Goal: Task Accomplishment & Management: Complete application form

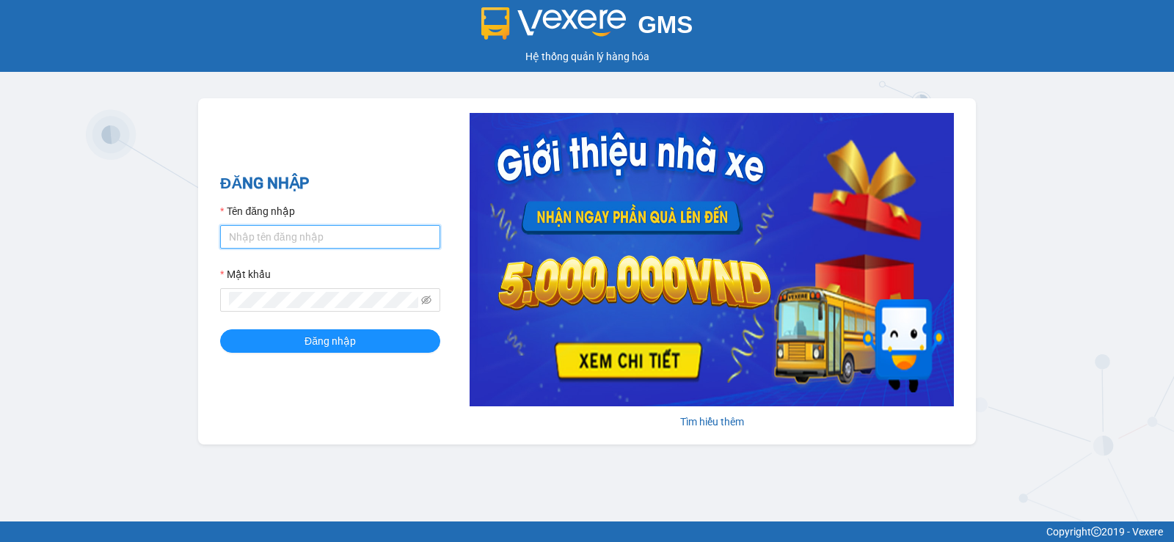
click at [332, 238] on input "Tên đăng nhập" at bounding box center [330, 236] width 220 height 23
type input "nttnga.hhg"
click at [342, 227] on input "nttnga.hhg" at bounding box center [330, 236] width 220 height 23
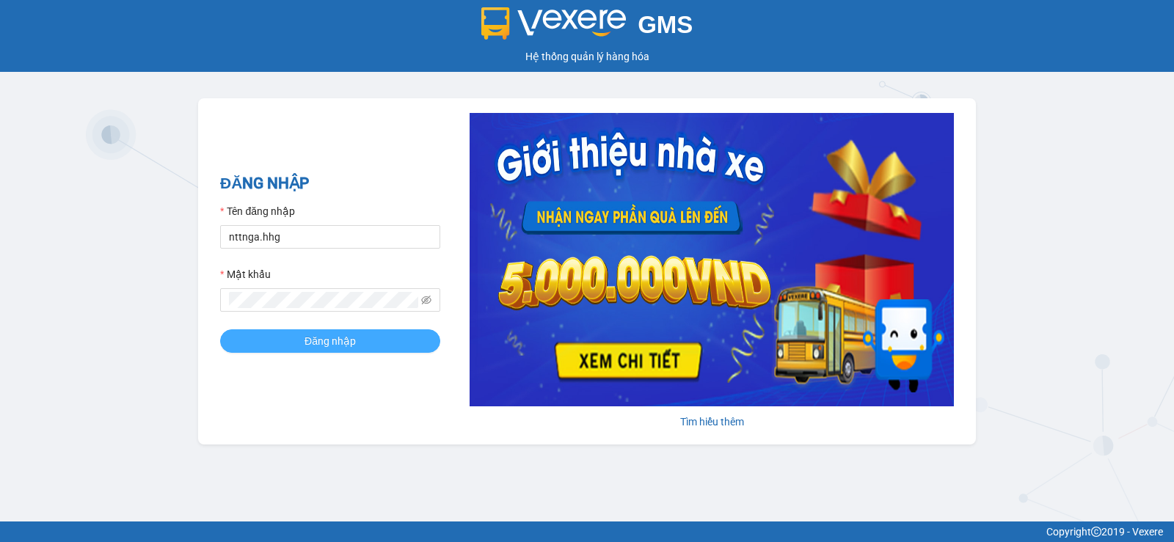
click at [321, 347] on span "Đăng nhập" at bounding box center [329, 341] width 51 height 16
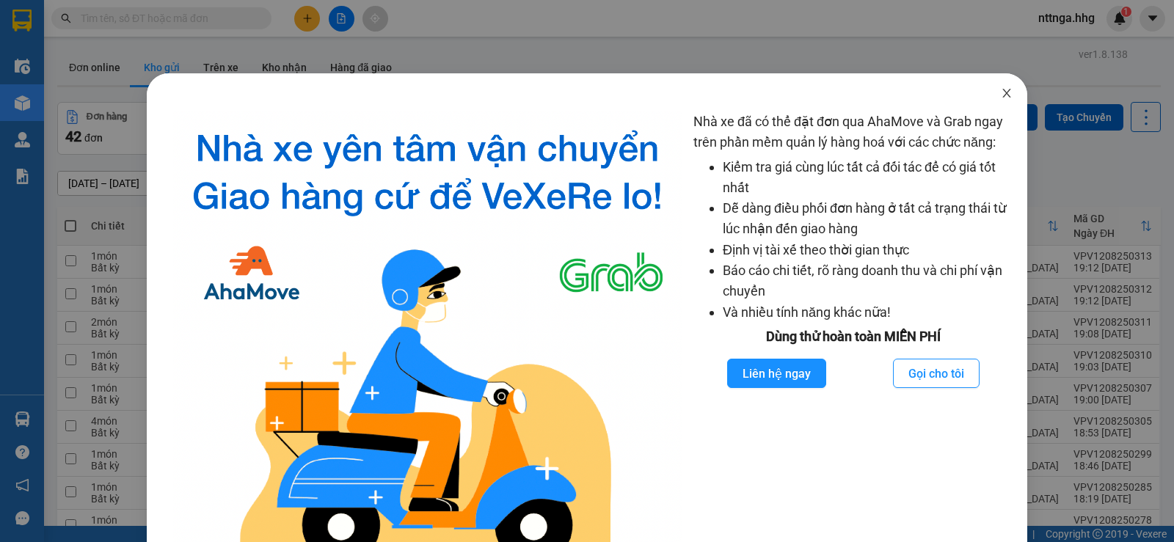
click at [1001, 93] on icon "close" at bounding box center [1007, 93] width 12 height 12
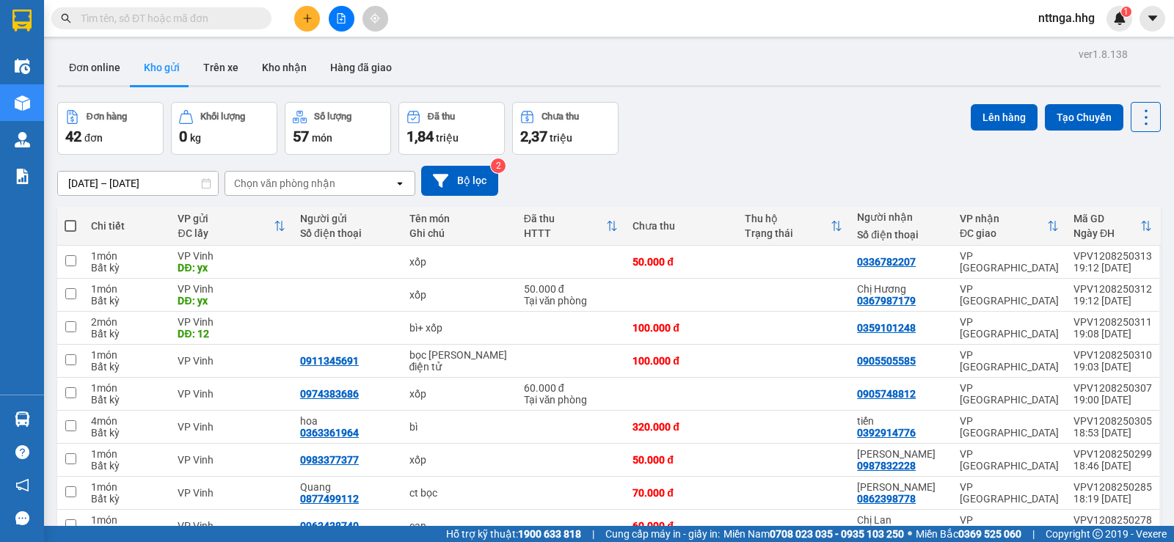
click at [307, 14] on icon "plus" at bounding box center [307, 18] width 10 height 10
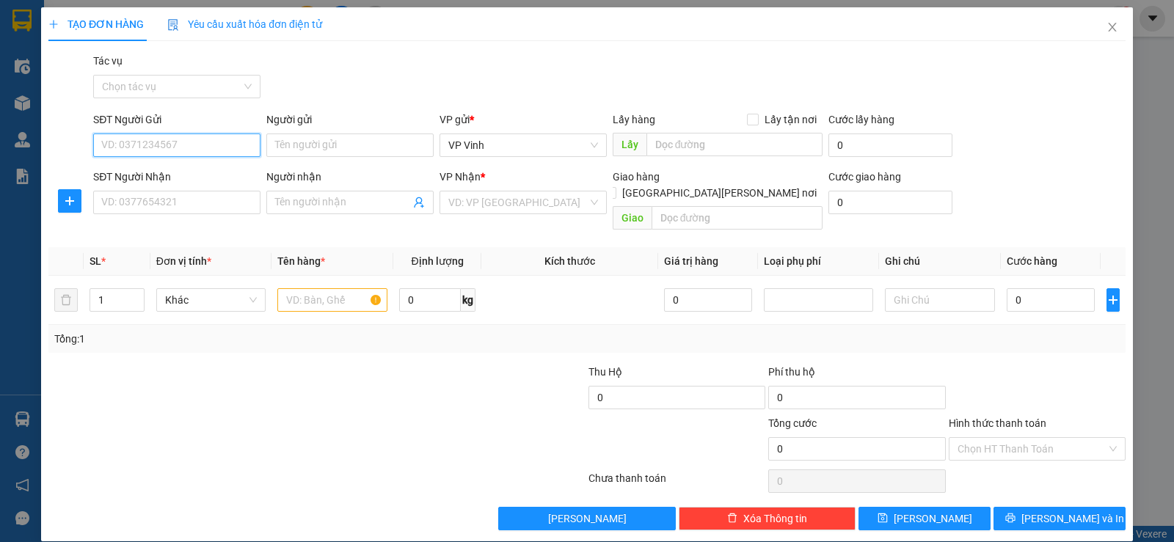
click at [207, 139] on input "SĐT Người Gửi" at bounding box center [176, 145] width 167 height 23
type input "0911735361"
click at [212, 178] on div "0911735361 - Lê" at bounding box center [175, 175] width 148 height 16
type input "Lê"
type input "0911735361"
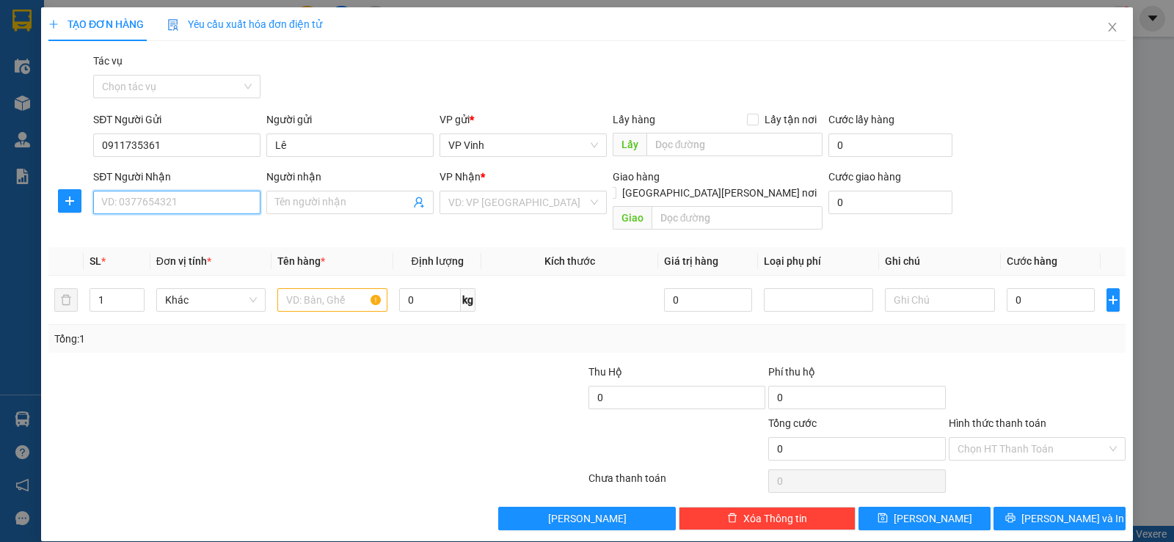
click at [176, 213] on input "SĐT Người Nhận" at bounding box center [176, 202] width 167 height 23
click at [183, 229] on div "0396512886 - thúy" at bounding box center [175, 232] width 148 height 16
type input "0396512886"
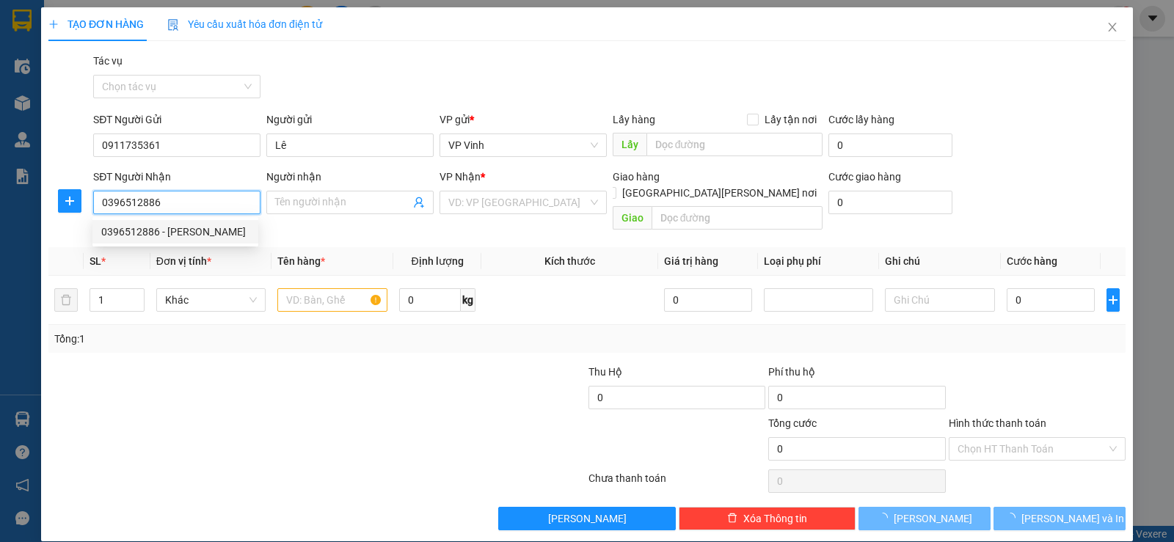
type input "thúy"
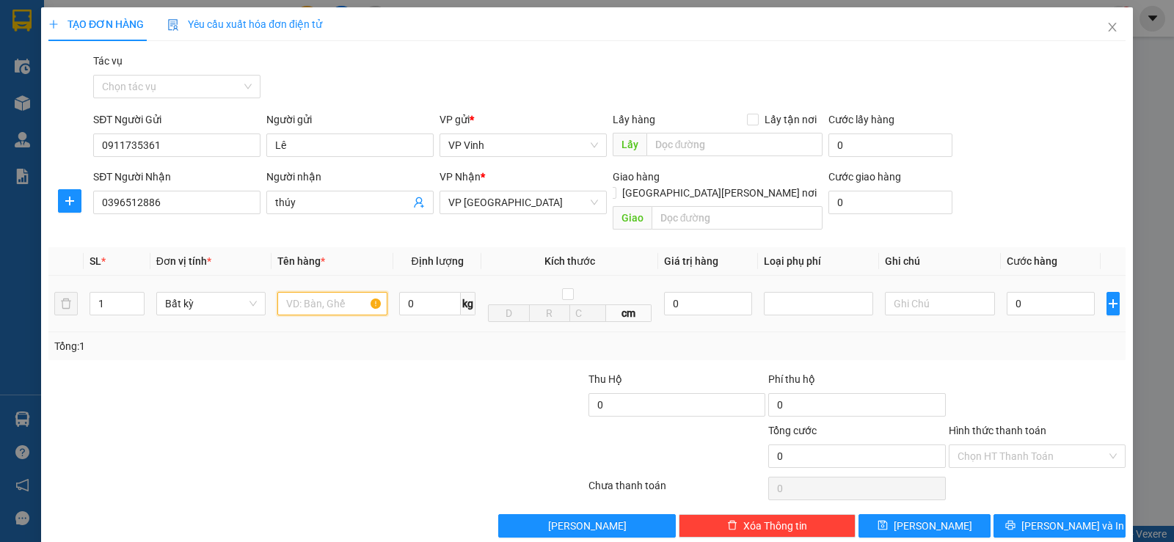
click at [300, 292] on input "text" at bounding box center [332, 303] width 110 height 23
type input "xốp"
click at [1011, 292] on input "0" at bounding box center [1050, 303] width 88 height 23
type input "6"
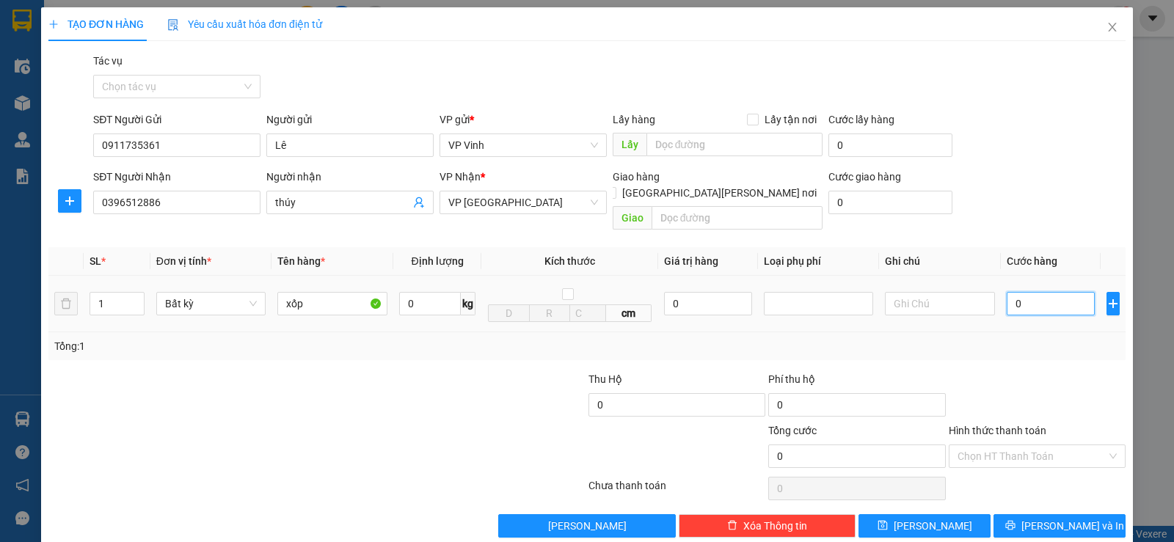
type input "6"
type input "60"
type input "600"
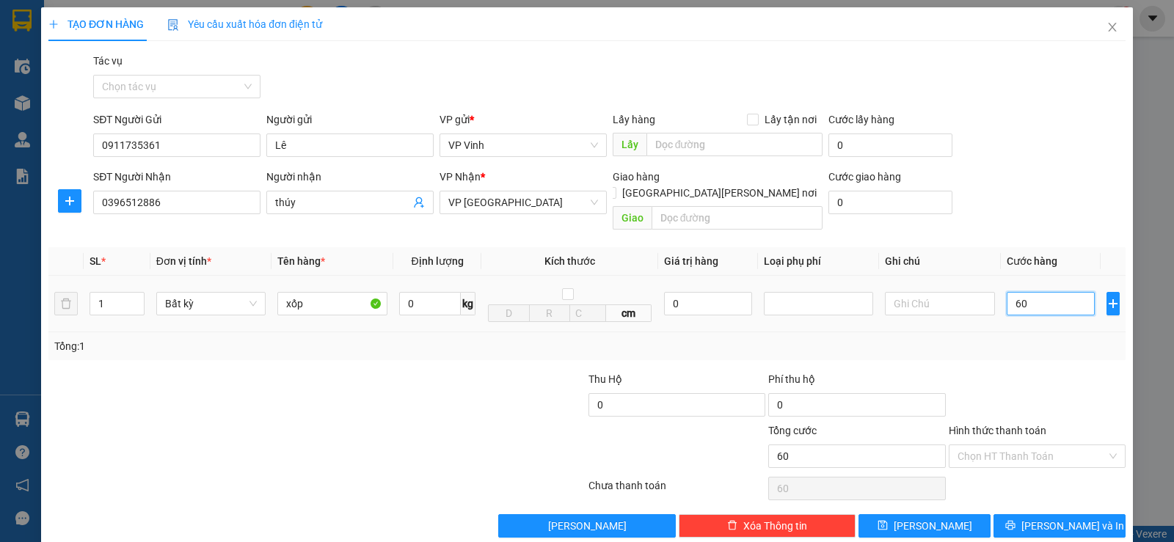
type input "600"
type input "6.000"
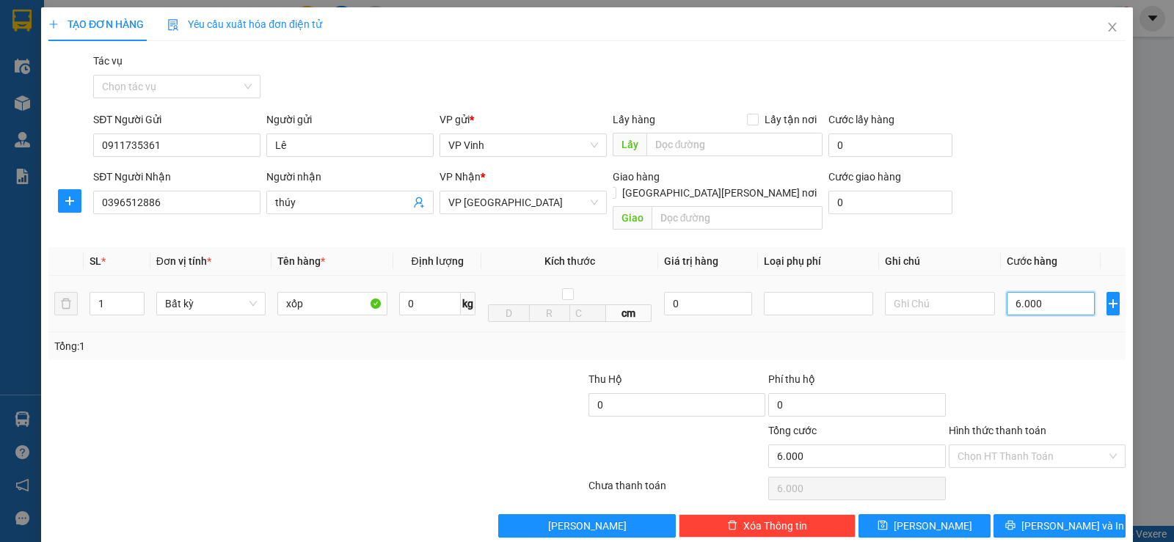
type input "60.000"
click at [1040, 445] on input "Hình thức thanh toán" at bounding box center [1031, 456] width 149 height 22
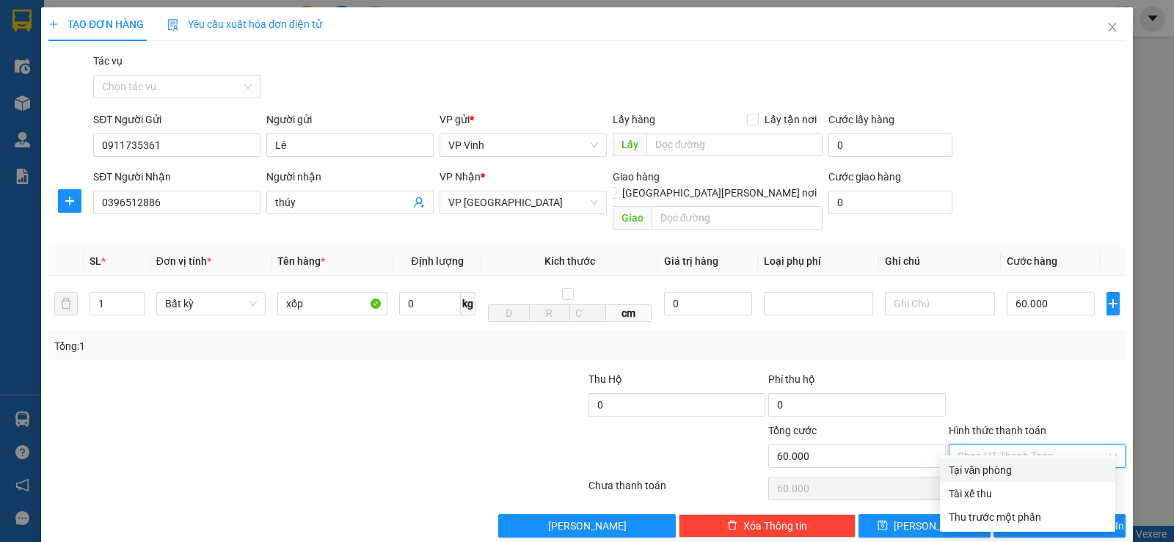
click at [1015, 470] on div "Tại văn phòng" at bounding box center [1028, 470] width 158 height 16
type input "0"
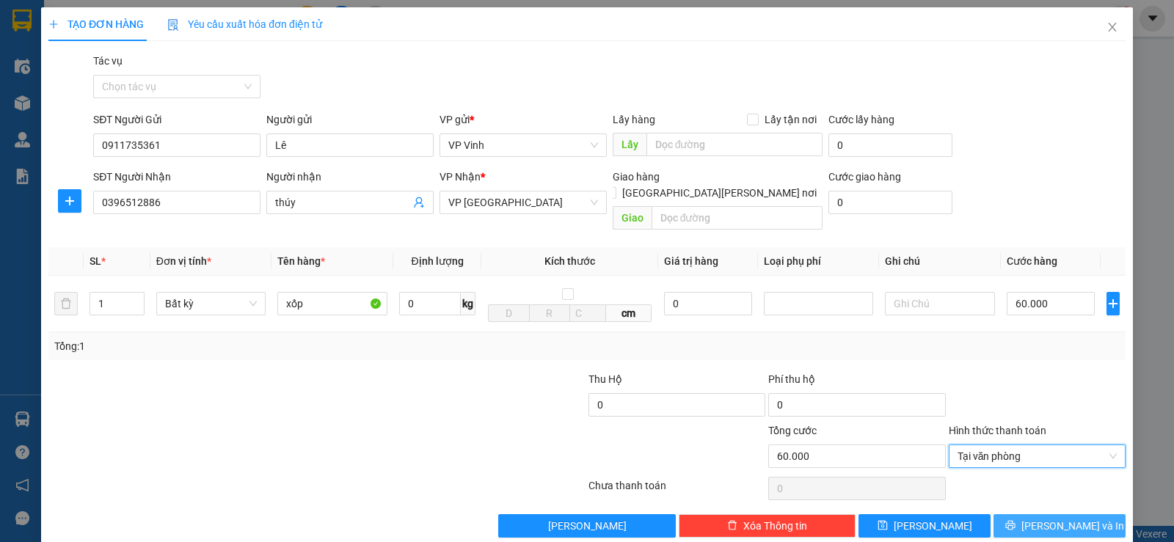
click at [1067, 518] on span "Lưu và In" at bounding box center [1072, 526] width 103 height 16
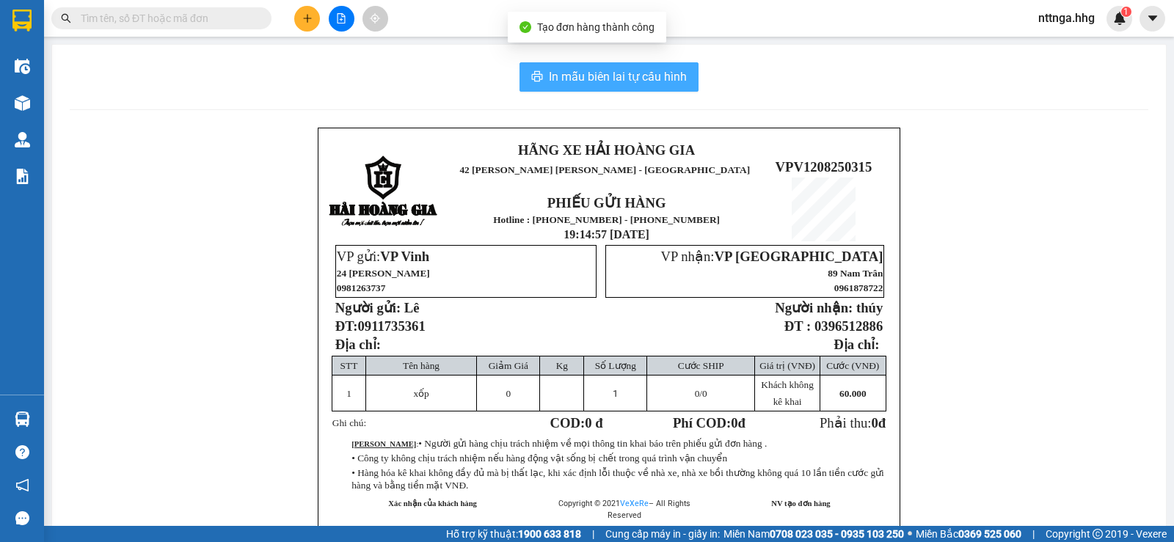
click at [647, 76] on span "In mẫu biên lai tự cấu hình" at bounding box center [618, 76] width 138 height 18
